Goal: Task Accomplishment & Management: Complete application form

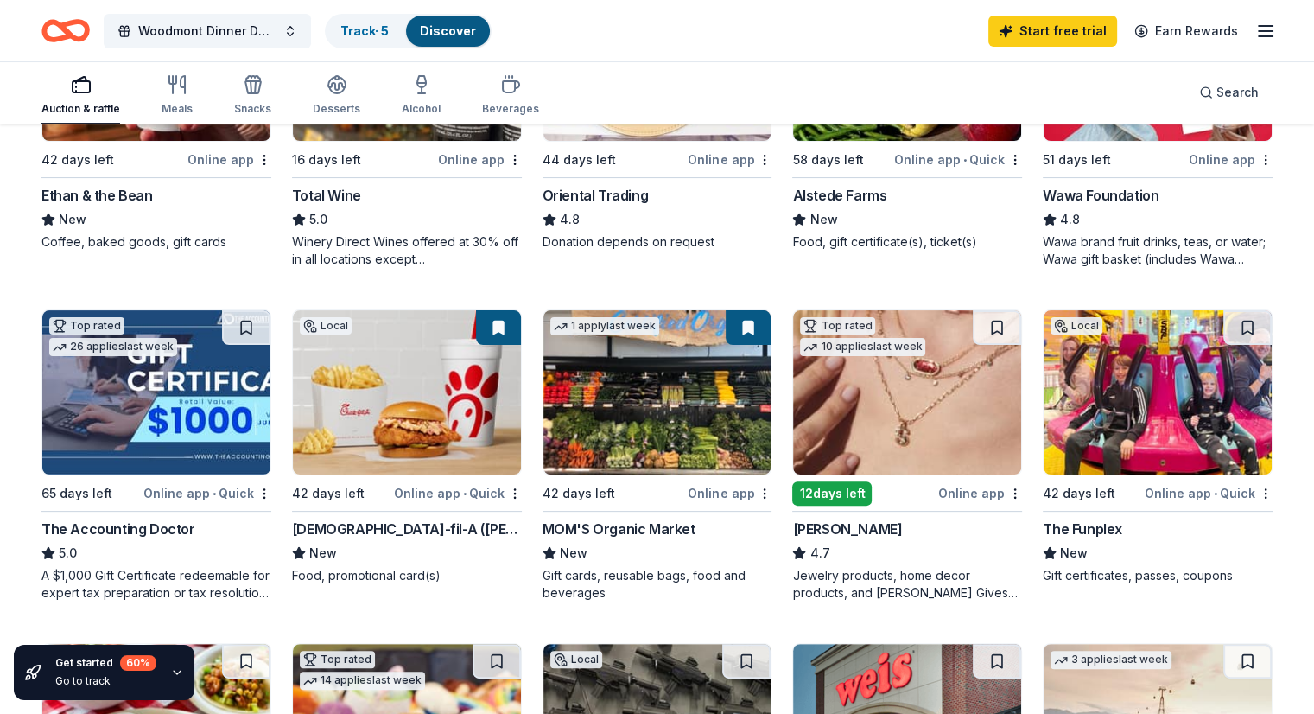
scroll to position [345, 0]
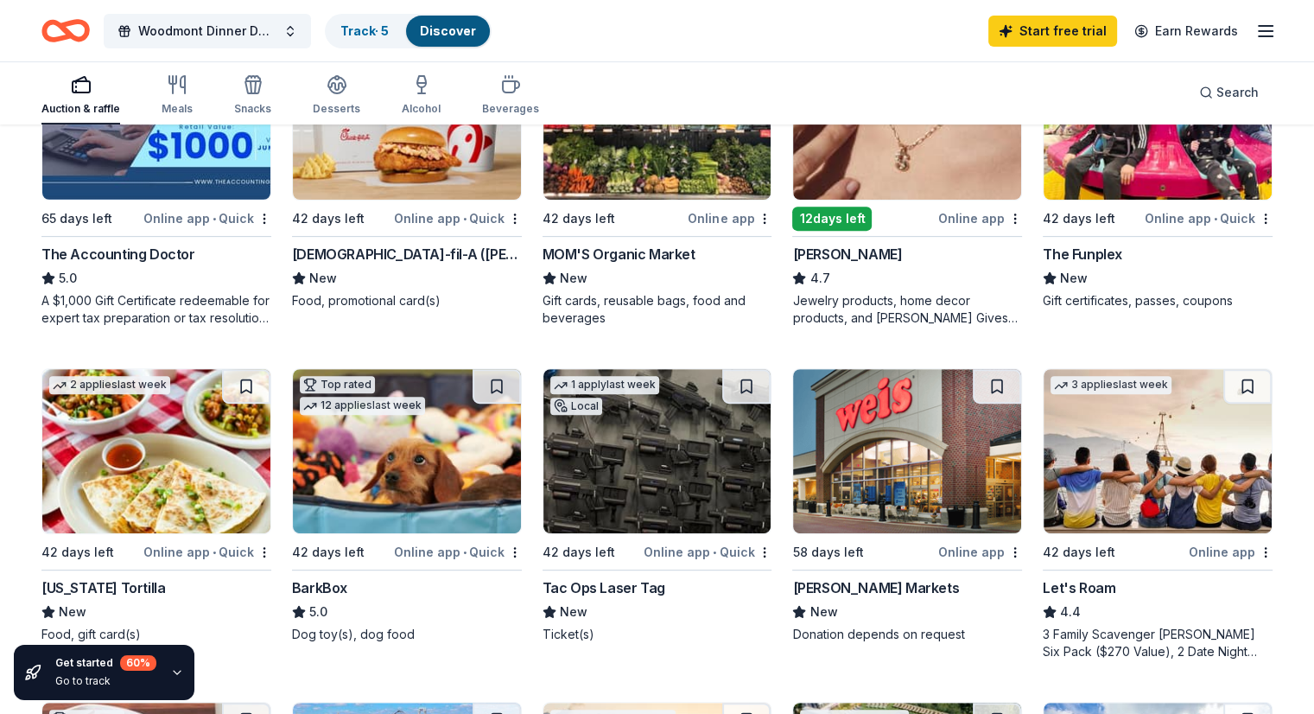
scroll to position [618, 0]
click at [397, 486] on img at bounding box center [407, 450] width 228 height 164
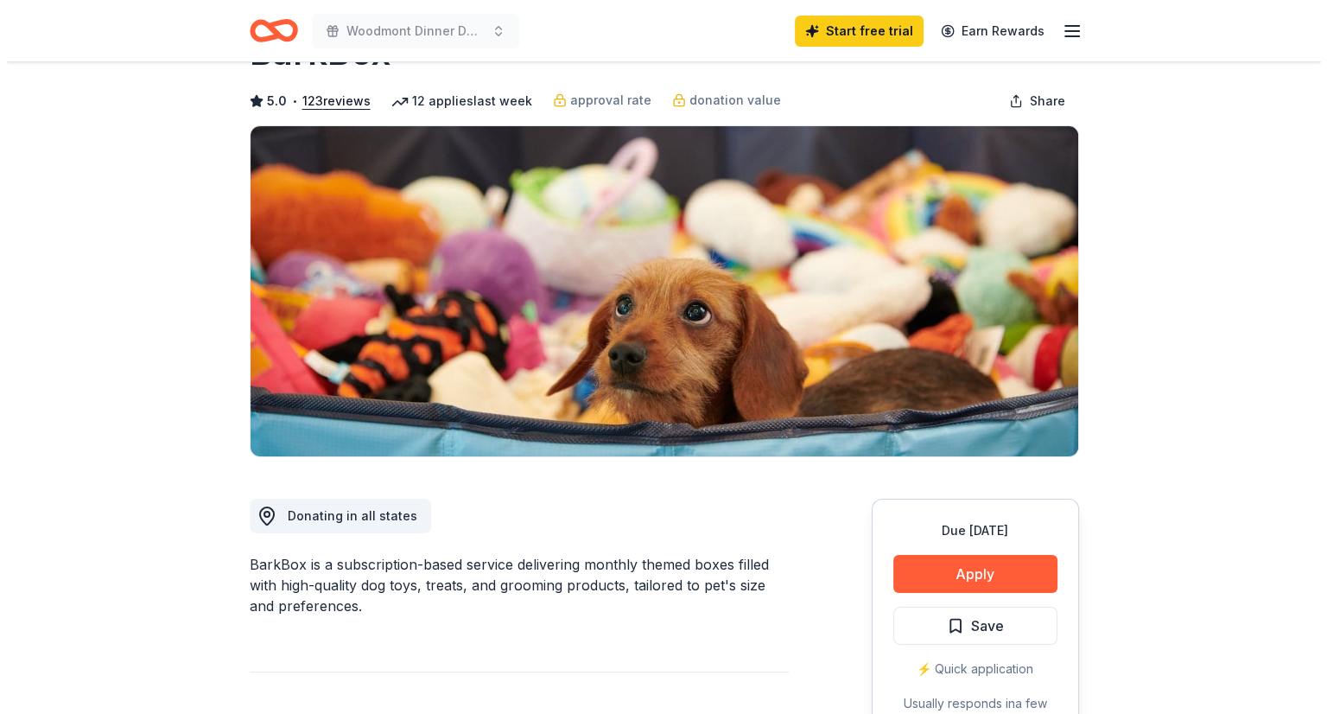
scroll to position [72, 0]
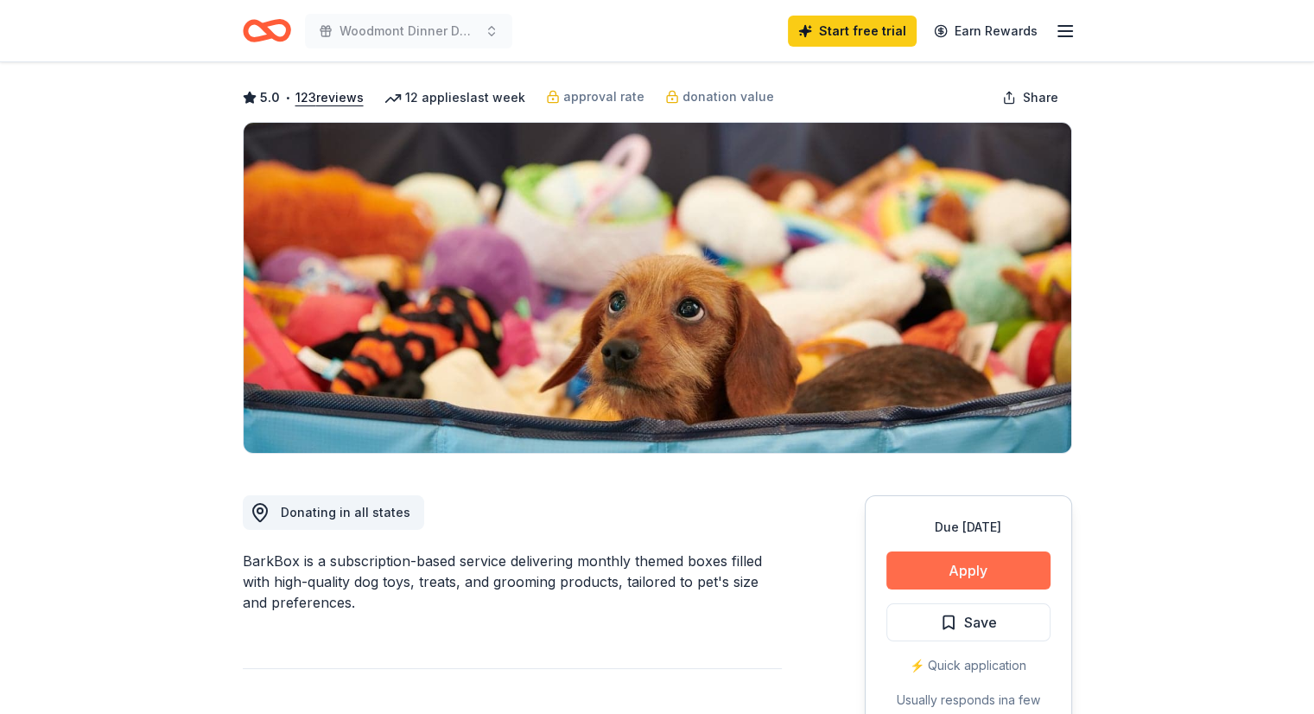
click at [932, 569] on button "Apply" at bounding box center [969, 570] width 164 height 38
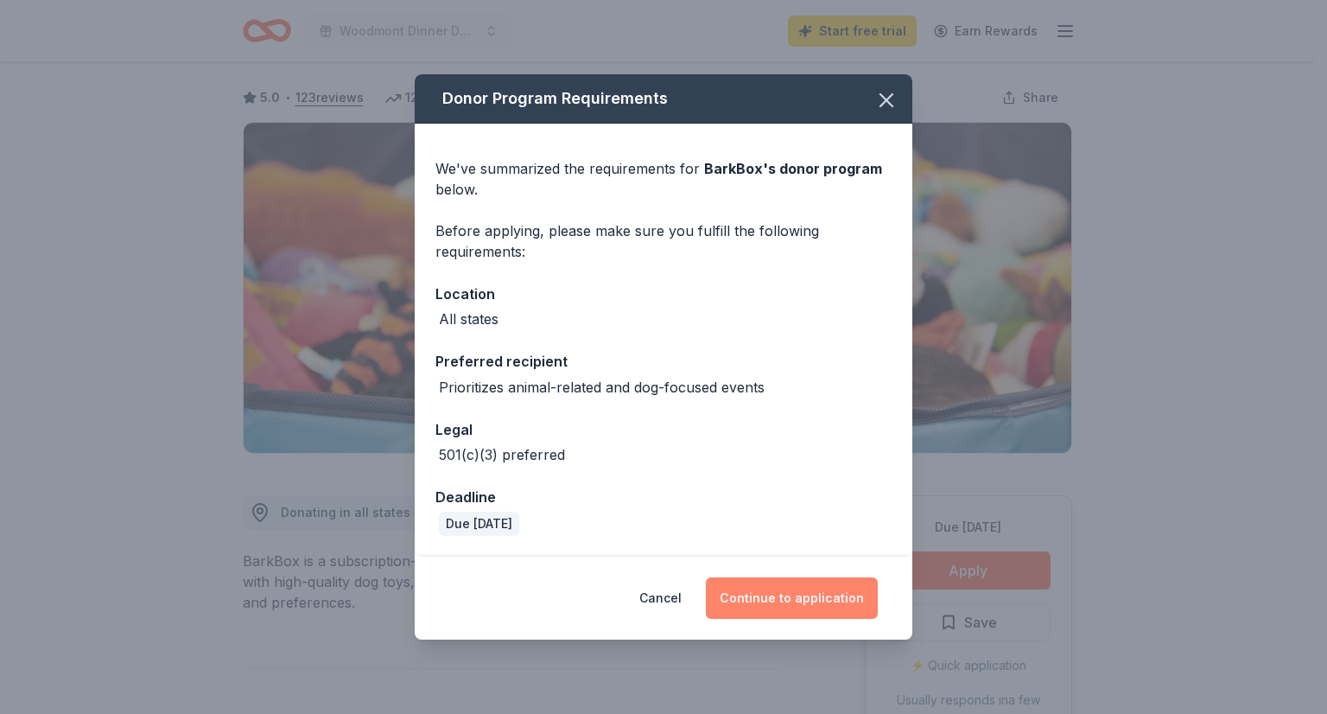
click at [820, 592] on button "Continue to application" at bounding box center [792, 597] width 172 height 41
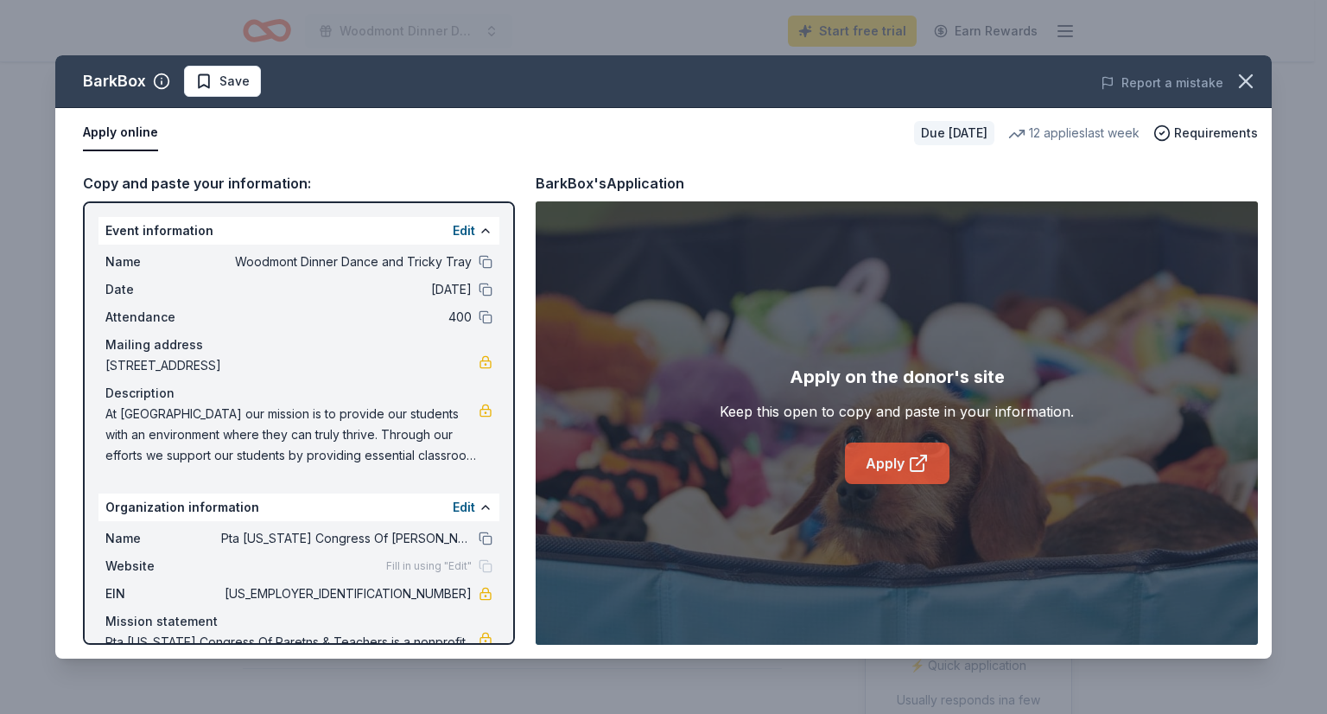
click at [874, 469] on link "Apply" at bounding box center [897, 462] width 105 height 41
click at [900, 461] on link "Apply" at bounding box center [897, 462] width 105 height 41
